Goal: Information Seeking & Learning: Learn about a topic

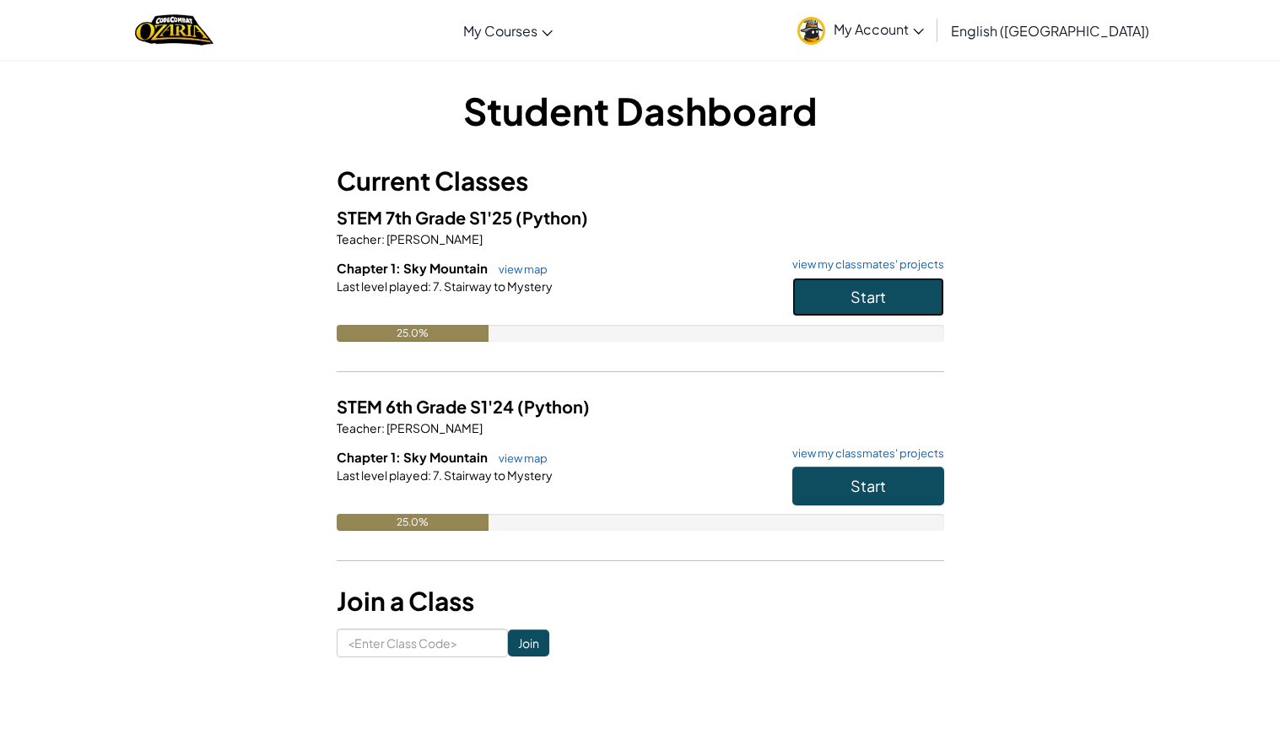
click at [846, 292] on button "Start" at bounding box center [868, 297] width 152 height 39
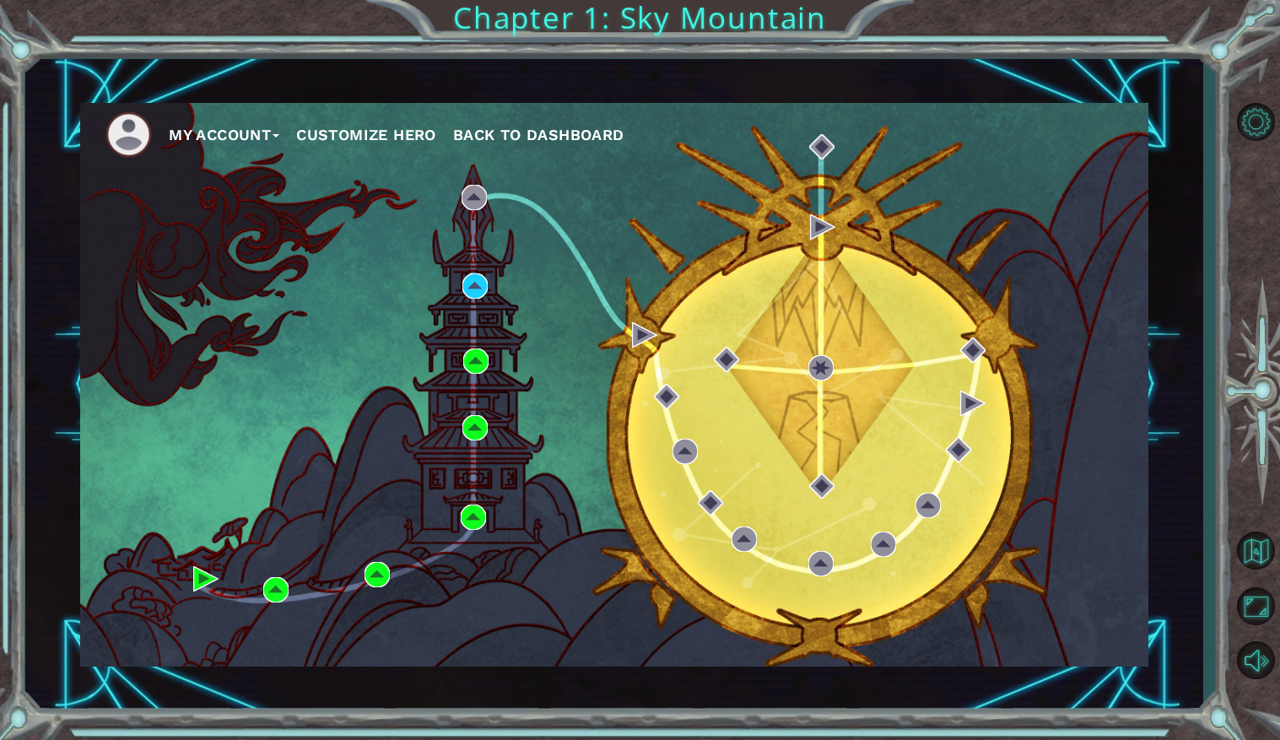
click at [852, 400] on div "My Account Customize Hero Back to Dashboard" at bounding box center [614, 385] width 1068 height 564
click at [450, 252] on div "My Account Customize Hero Back to Dashboard" at bounding box center [614, 385] width 1068 height 564
click at [413, 233] on div "My Account Customize Hero Back to Dashboard" at bounding box center [614, 385] width 1068 height 564
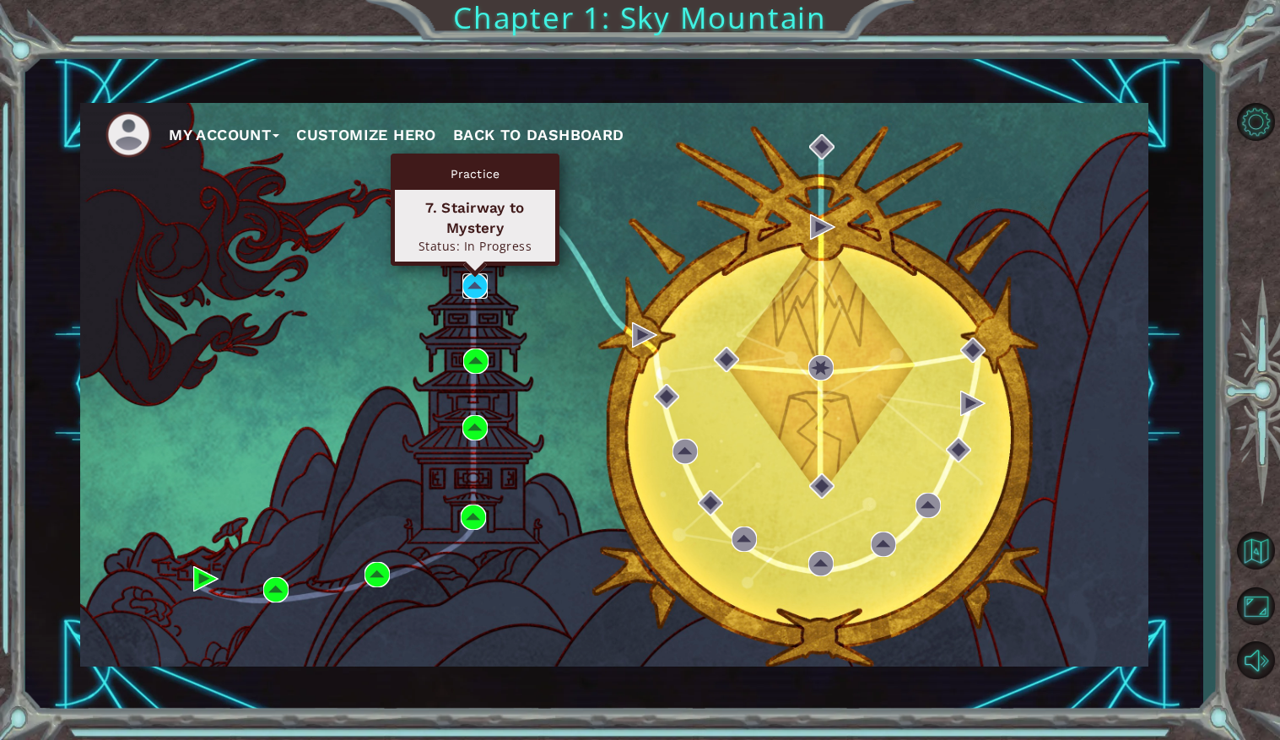
click at [478, 282] on img at bounding box center [474, 285] width 25 height 25
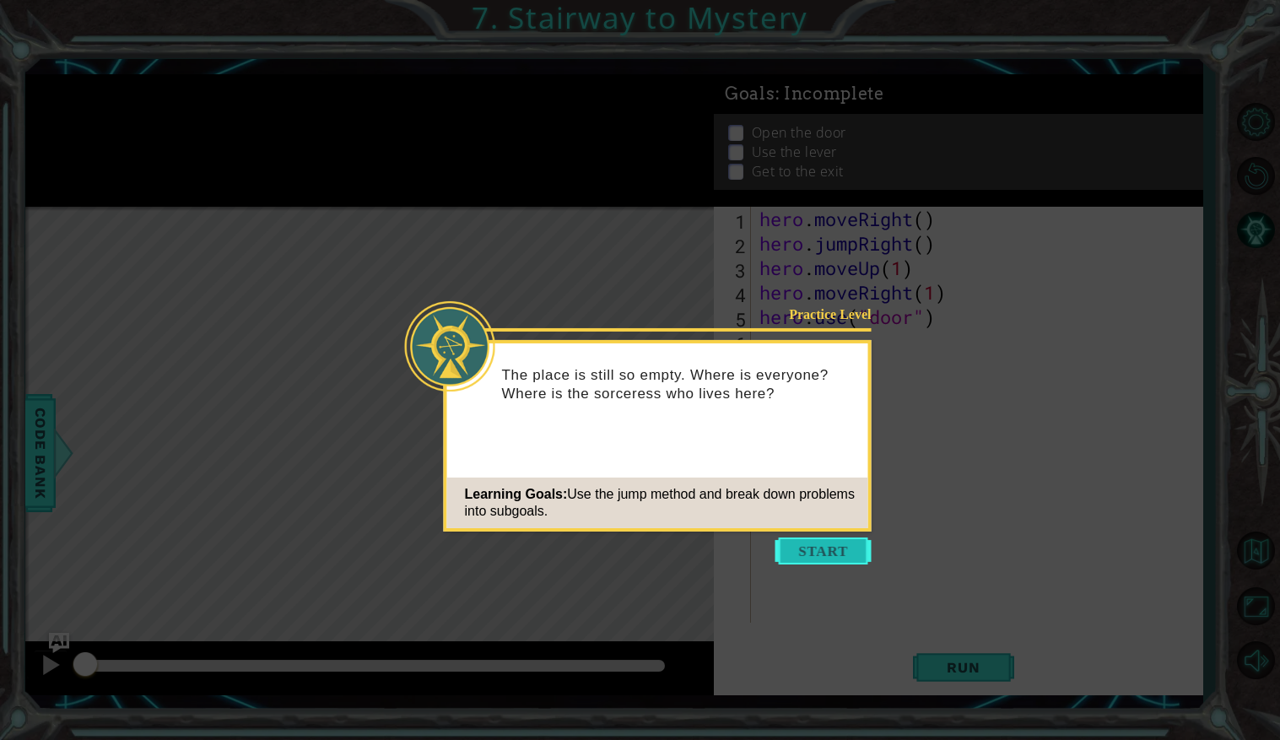
click at [835, 556] on button "Start" at bounding box center [823, 550] width 96 height 27
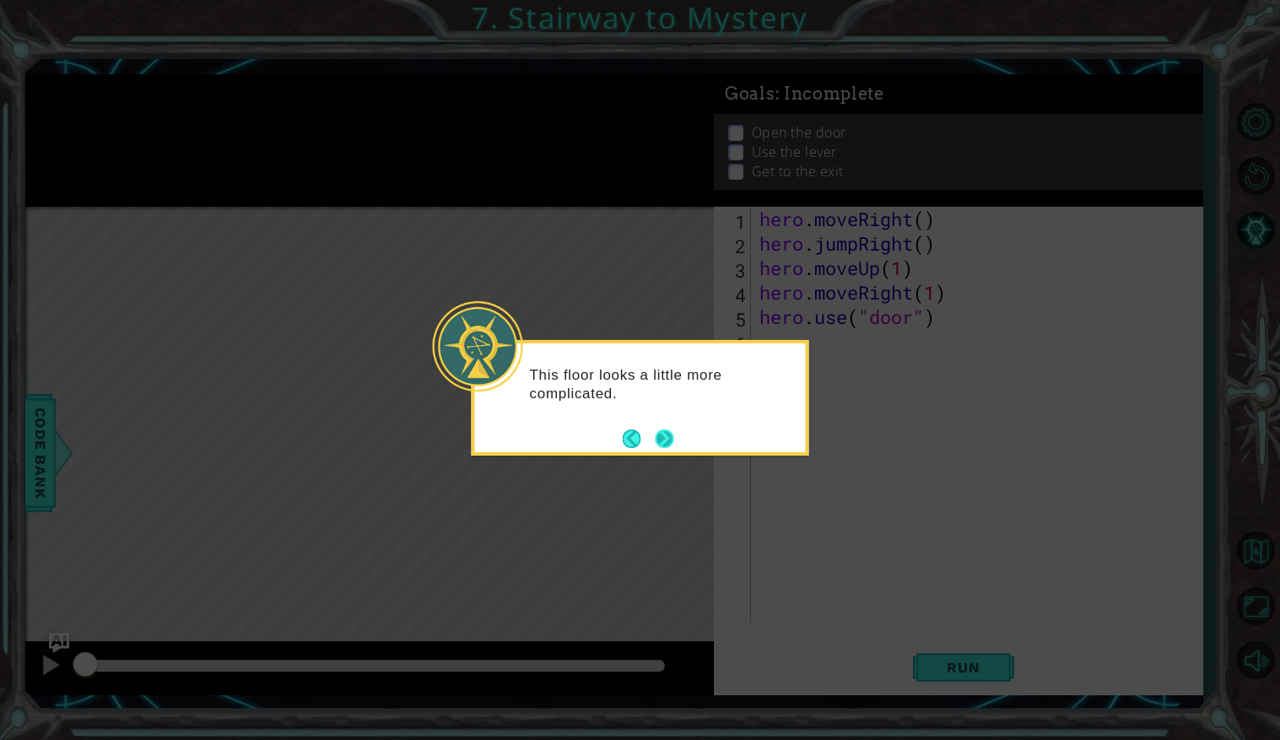
click at [661, 438] on button "Next" at bounding box center [664, 438] width 19 height 19
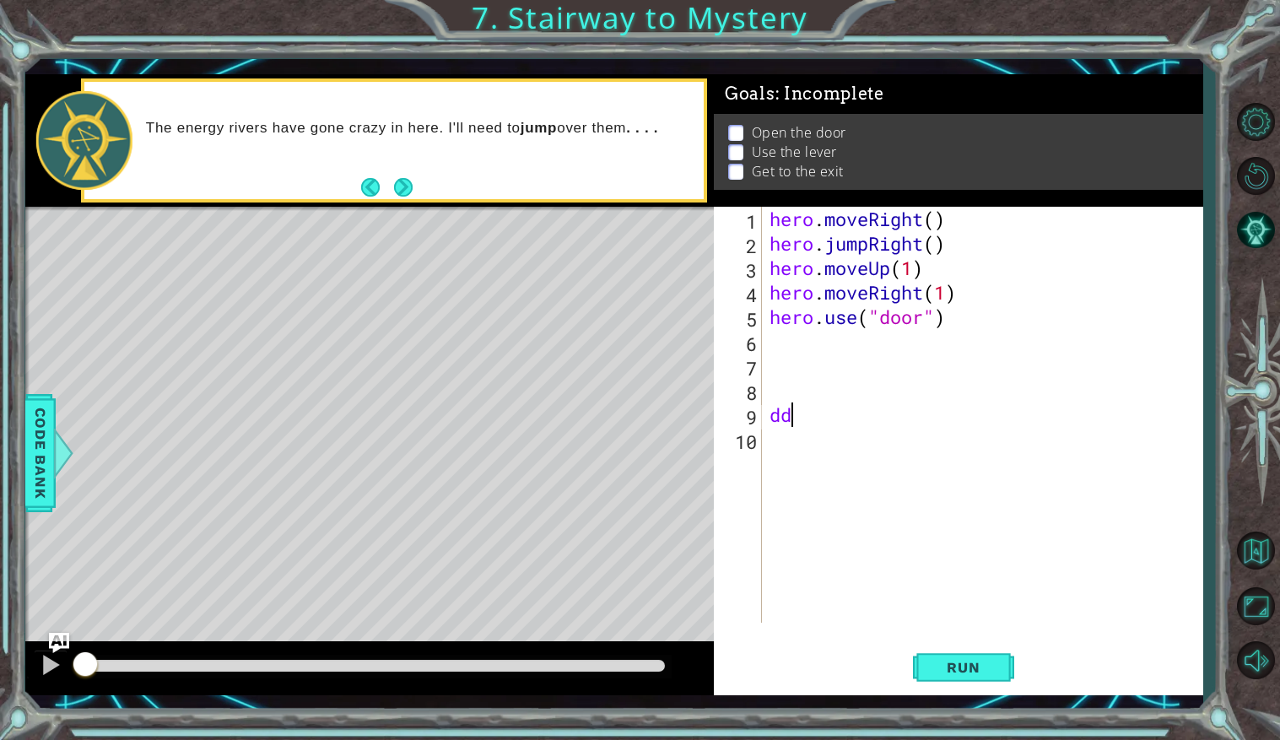
type textarea "d"
click at [797, 344] on div "hero . moveRight ( ) hero . jumpRight ( ) hero . moveUp ( 1 ) hero . moveRight …" at bounding box center [986, 439] width 440 height 465
click at [961, 672] on span "Run" at bounding box center [963, 667] width 67 height 17
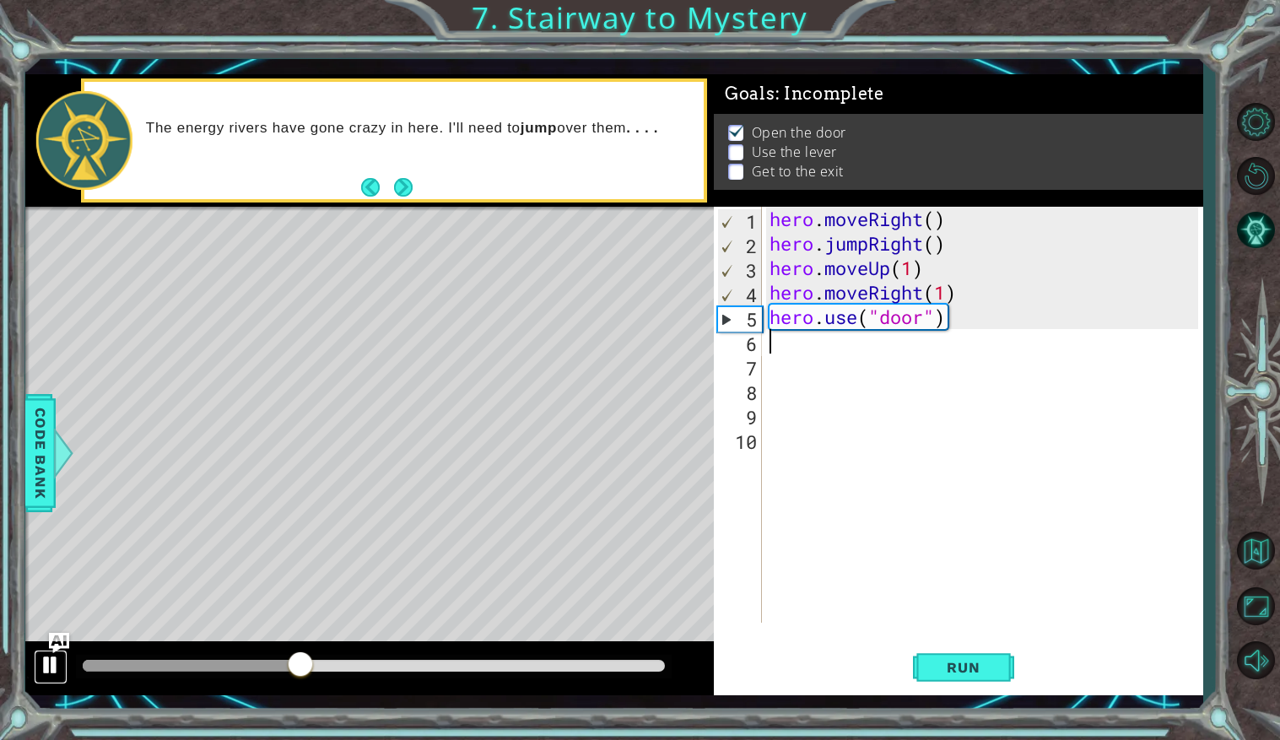
click at [43, 670] on div at bounding box center [51, 665] width 22 height 22
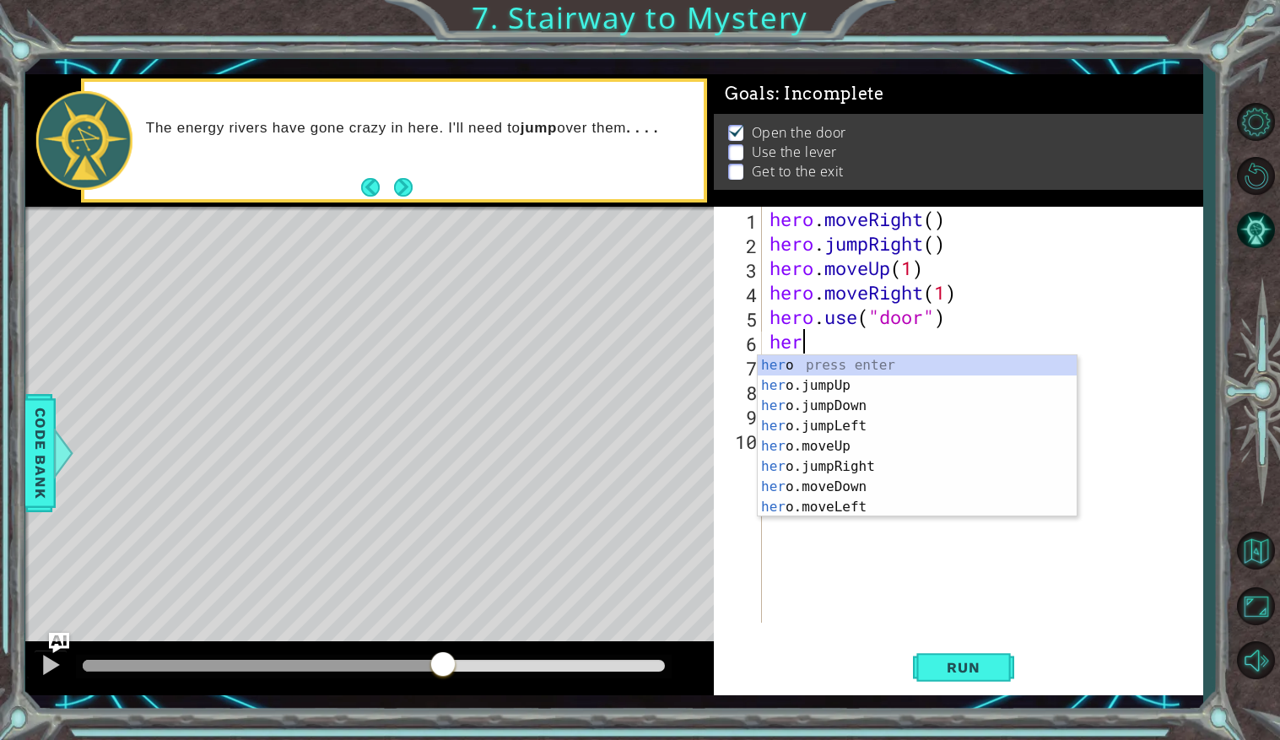
scroll to position [0, 1]
click at [799, 497] on div "hero press enter hero .jumpUp press enter hero .jumpDown press enter hero .jump…" at bounding box center [917, 456] width 319 height 202
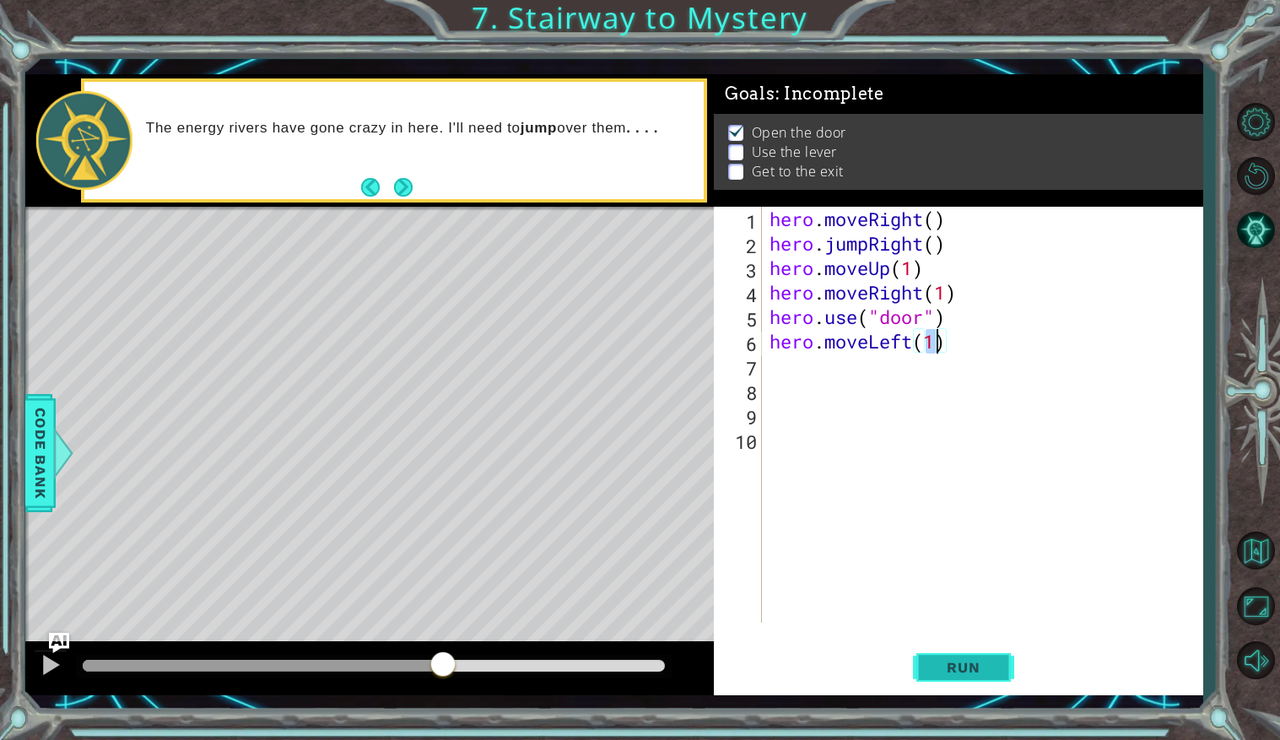
click at [976, 677] on button "Run" at bounding box center [963, 667] width 101 height 49
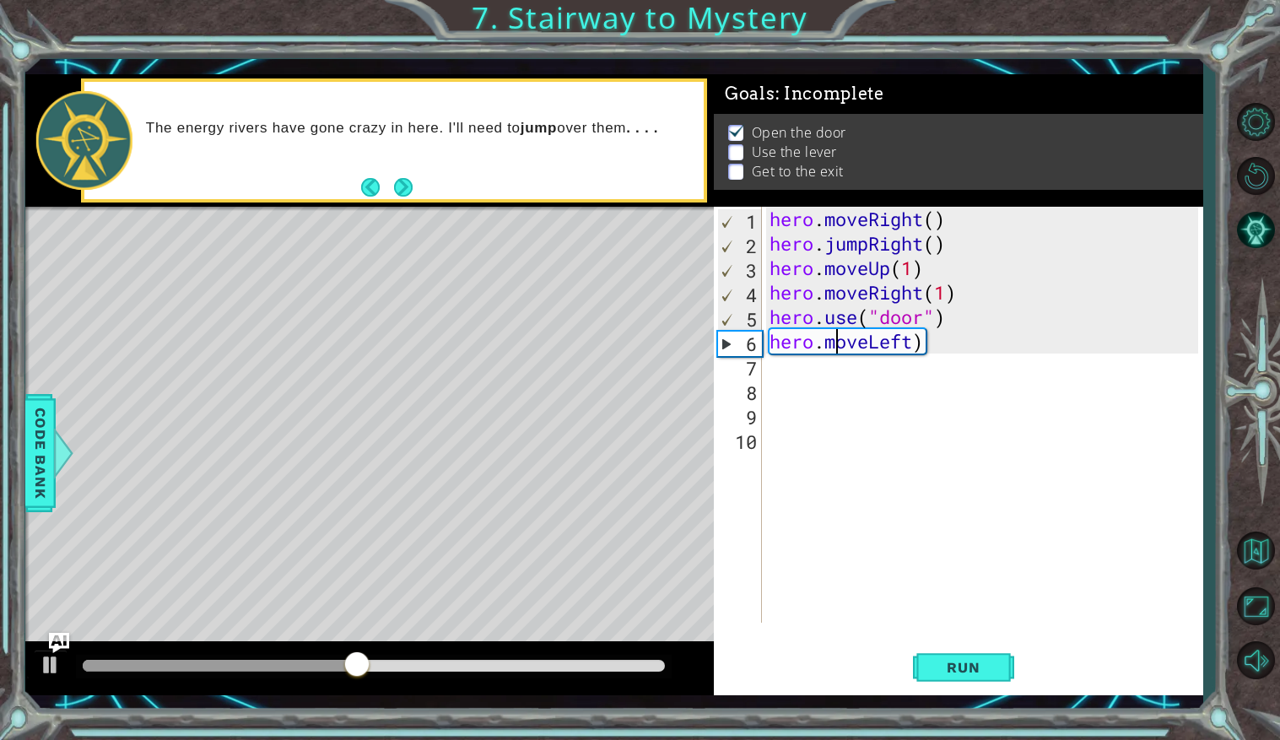
click at [833, 339] on div "hero . moveRight ( ) hero . jumpRight ( ) hero . moveUp ( 1 ) hero . moveRight …" at bounding box center [986, 439] width 440 height 465
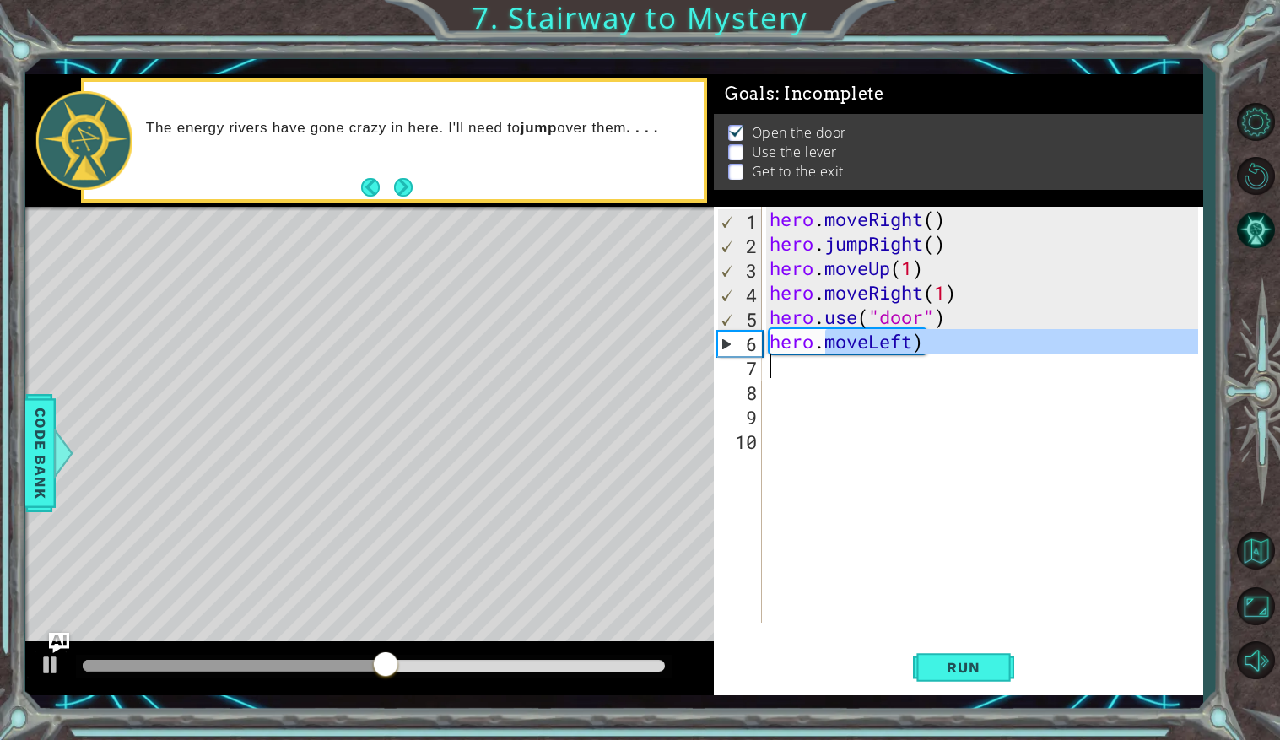
drag, startPoint x: 824, startPoint y: 341, endPoint x: 962, endPoint y: 348, distance: 137.7
click at [962, 348] on div "hero . moveRight ( ) hero . jumpRight ( ) hero . moveUp ( 1 ) hero . moveRight …" at bounding box center [986, 439] width 440 height 465
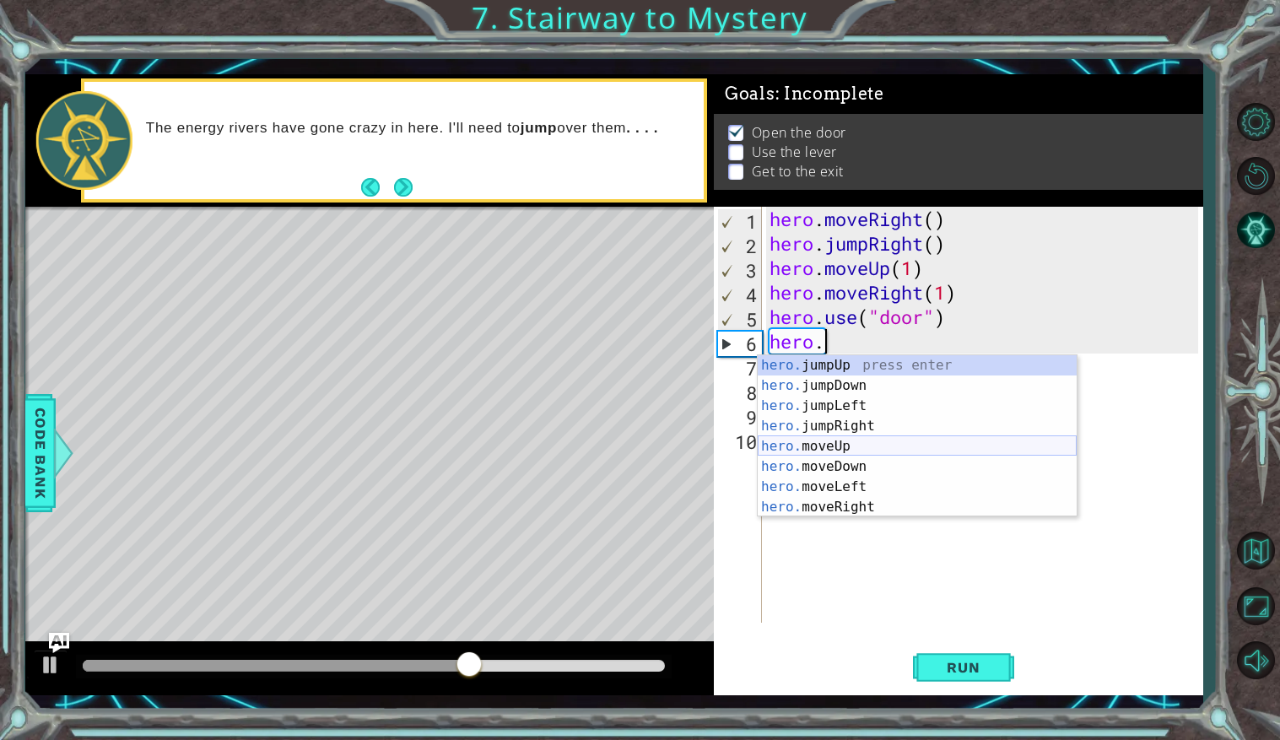
click at [810, 440] on div "hero. jumpUp press enter hero. jumpDown press enter hero. jumpLeft press enter …" at bounding box center [917, 456] width 319 height 202
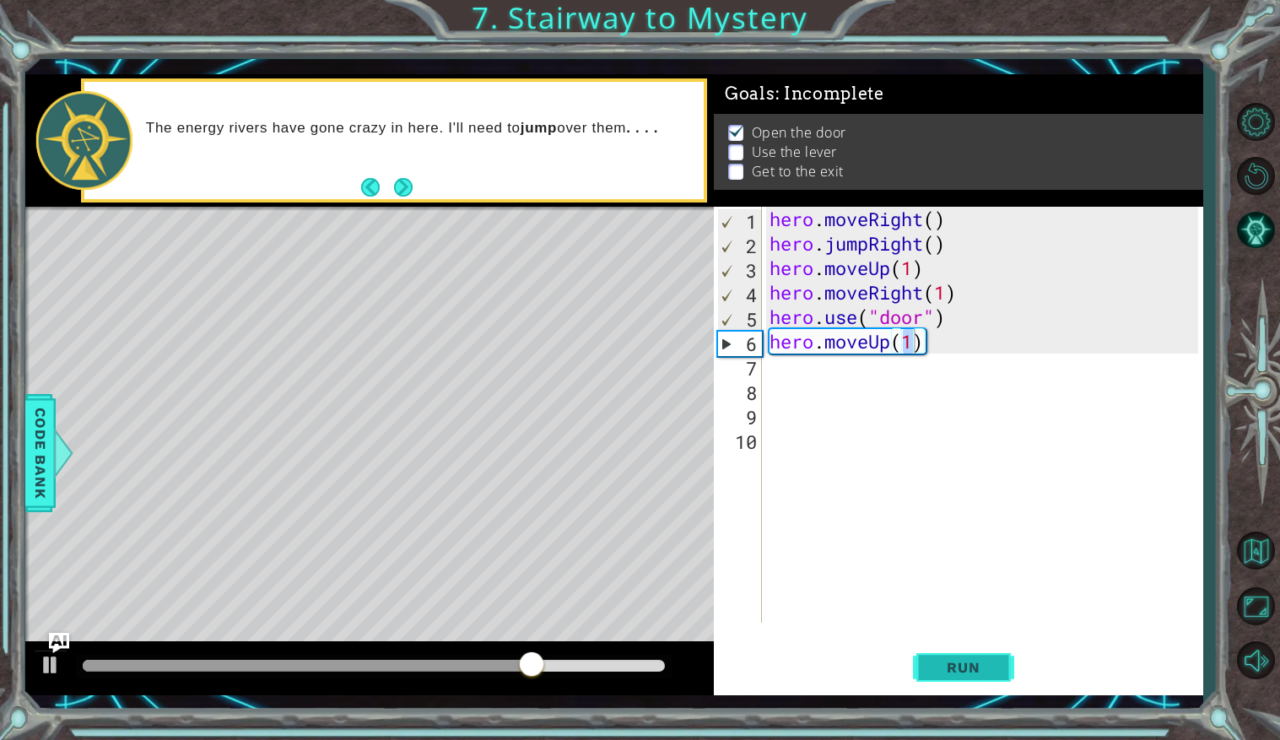
click at [939, 664] on span "Run" at bounding box center [963, 667] width 67 height 17
type textarea "hero.moveUp(2)"
click at [979, 677] on button "Run" at bounding box center [963, 667] width 101 height 49
click at [770, 363] on div "hero . moveRight ( ) hero . jumpRight ( ) hero . moveUp ( 1 ) hero . moveRight …" at bounding box center [986, 439] width 440 height 465
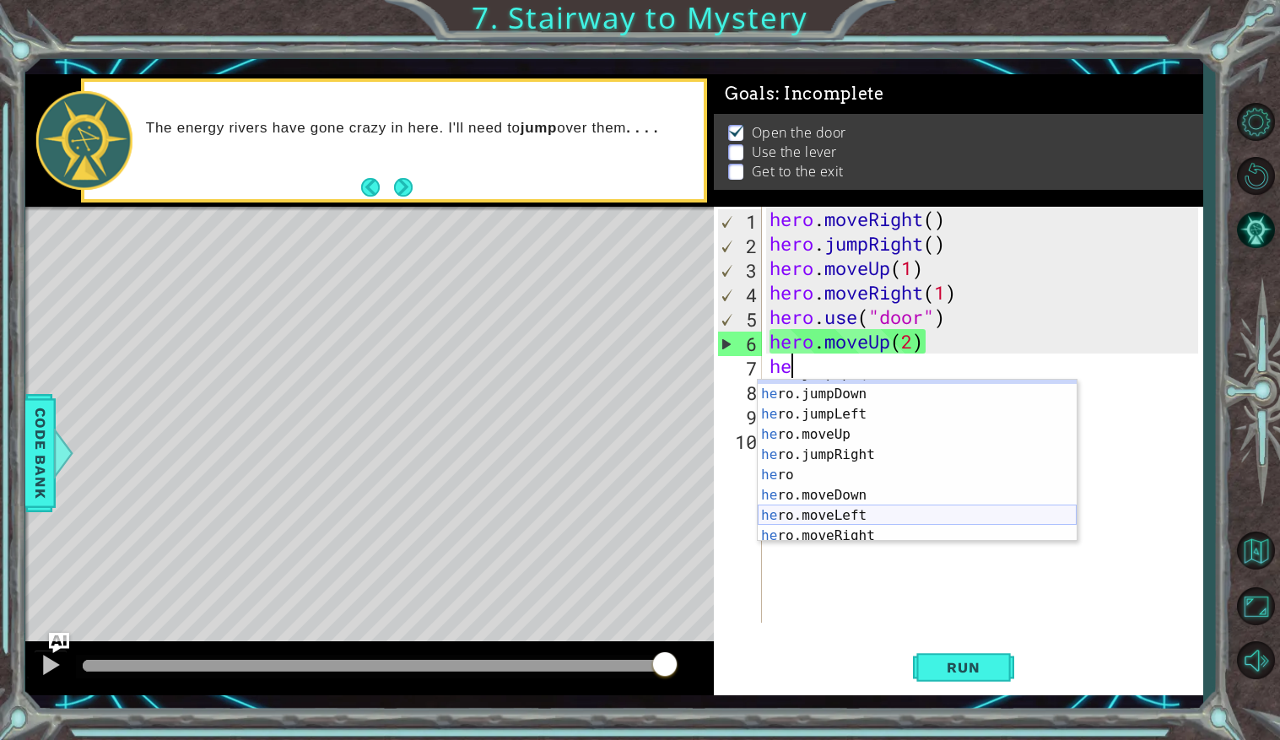
scroll to position [14, 0]
click at [854, 510] on div "he ro.jumpUp press enter he ro.jumpDown press enter he ro.jumpLeft press enter …" at bounding box center [917, 466] width 319 height 202
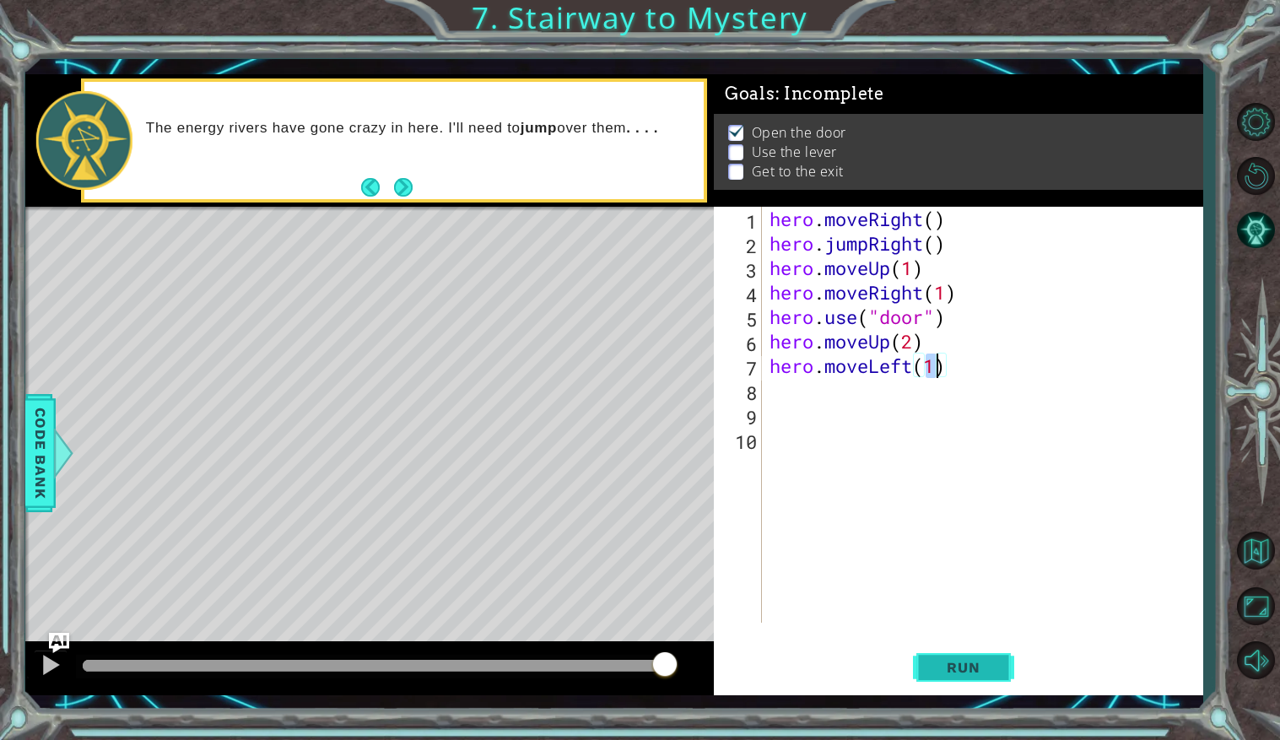
type textarea "hero.moveLeft(1)"
click at [947, 666] on span "Run" at bounding box center [963, 667] width 67 height 17
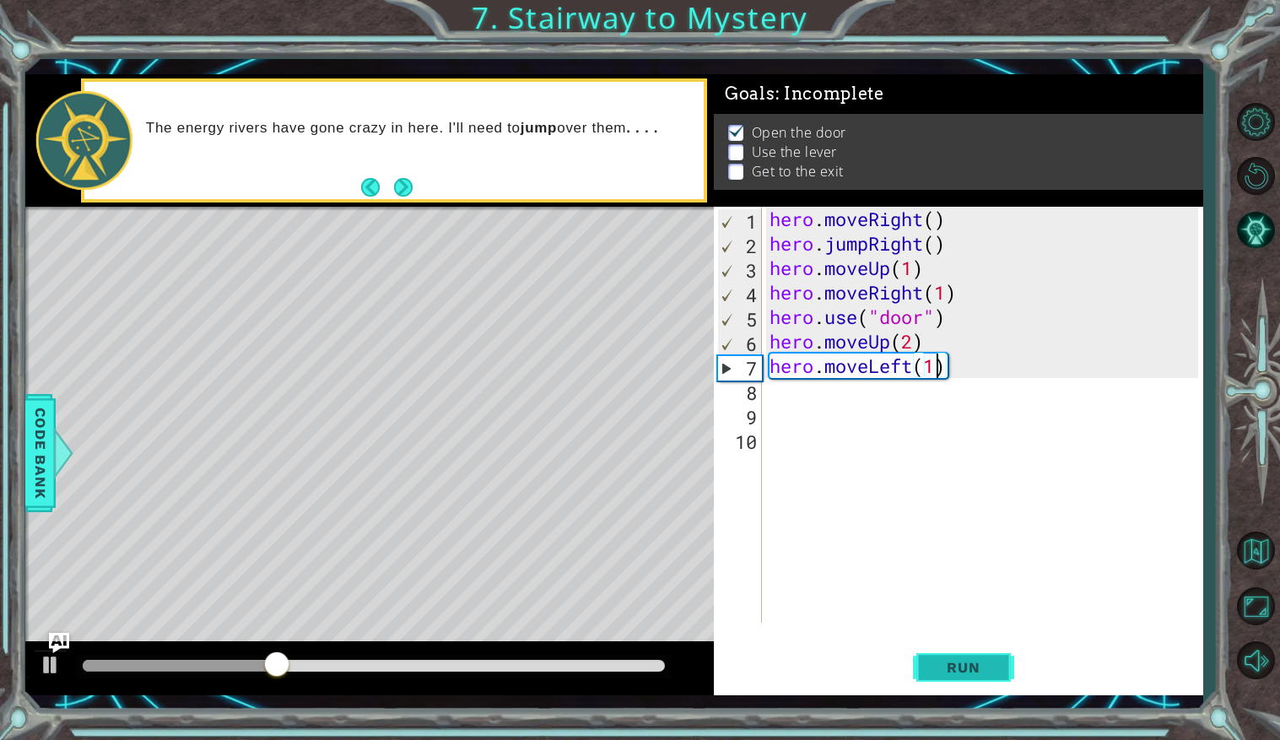
click at [944, 664] on span "Run" at bounding box center [963, 667] width 67 height 17
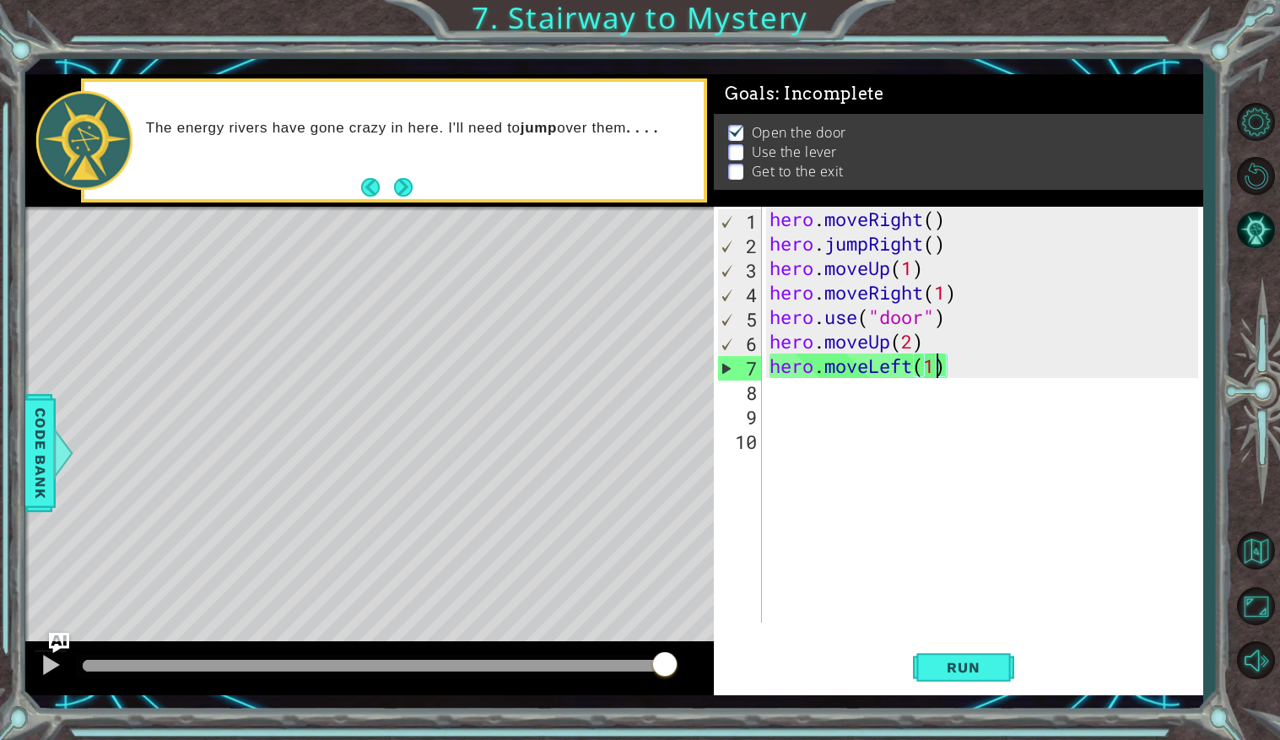
click at [733, 102] on span "Goals : Incomplete" at bounding box center [804, 94] width 159 height 21
